Goal: Task Accomplishment & Management: Use online tool/utility

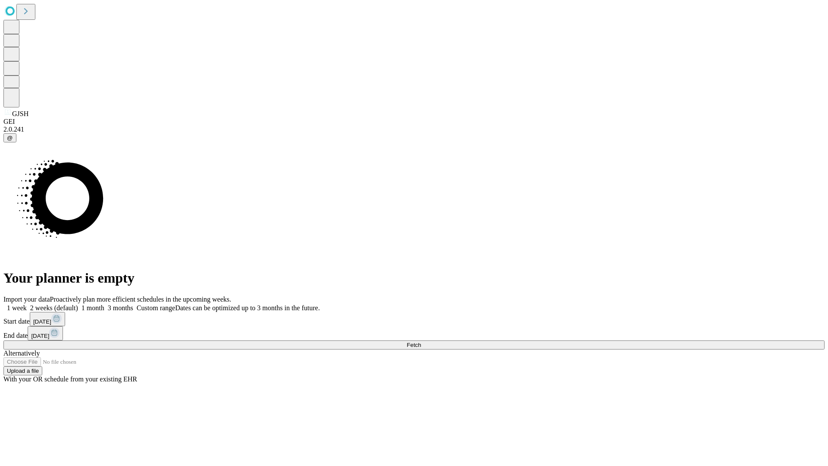
click at [421, 341] on span "Fetch" at bounding box center [414, 344] width 14 height 6
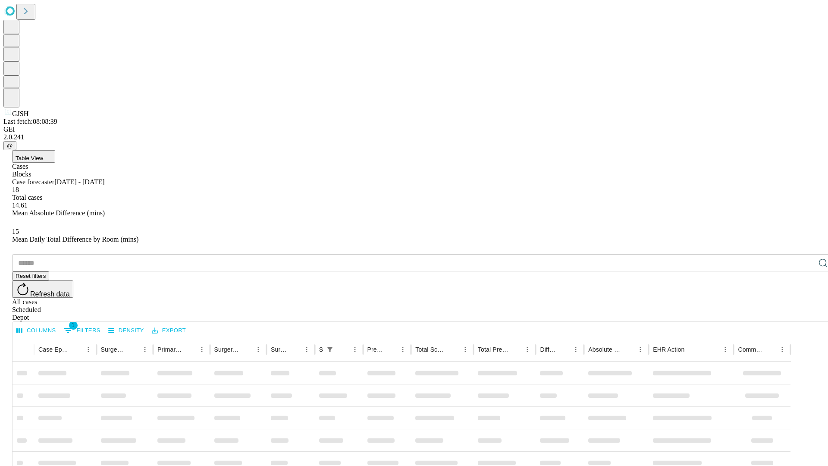
click at [805, 313] on div "Depot" at bounding box center [422, 317] width 821 height 8
